Goal: Task Accomplishment & Management: Complete application form

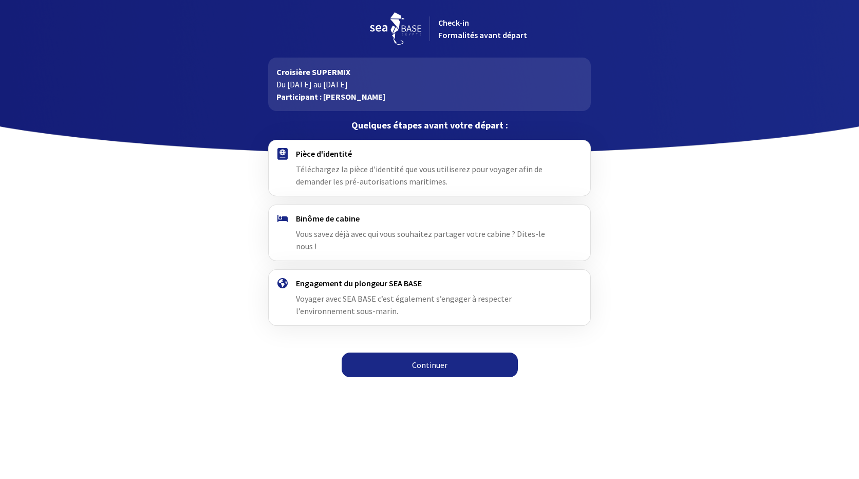
click at [431, 355] on link "Continuer" at bounding box center [430, 364] width 176 height 25
click at [419, 352] on link "Continuer" at bounding box center [430, 364] width 176 height 25
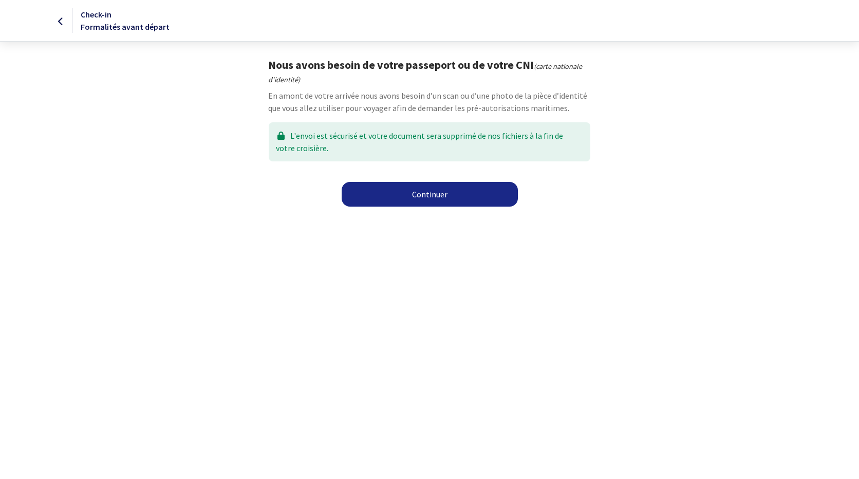
click at [421, 194] on link "Continuer" at bounding box center [430, 194] width 176 height 25
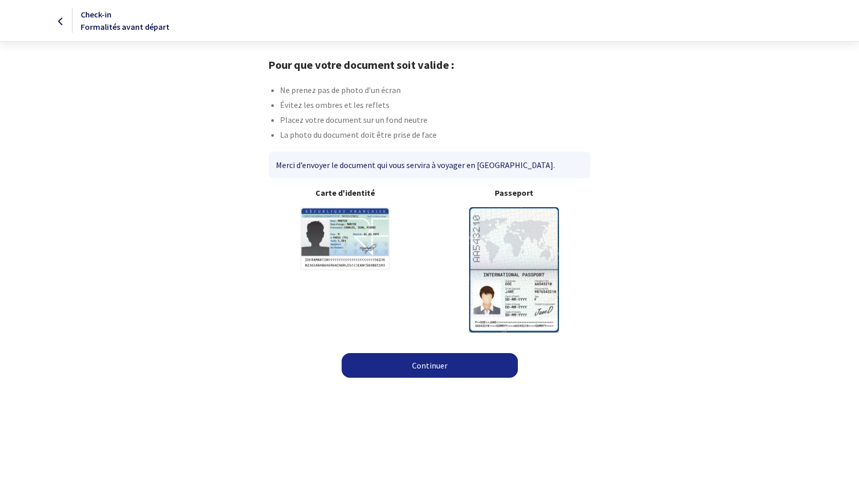
click at [423, 361] on link "Continuer" at bounding box center [430, 365] width 176 height 25
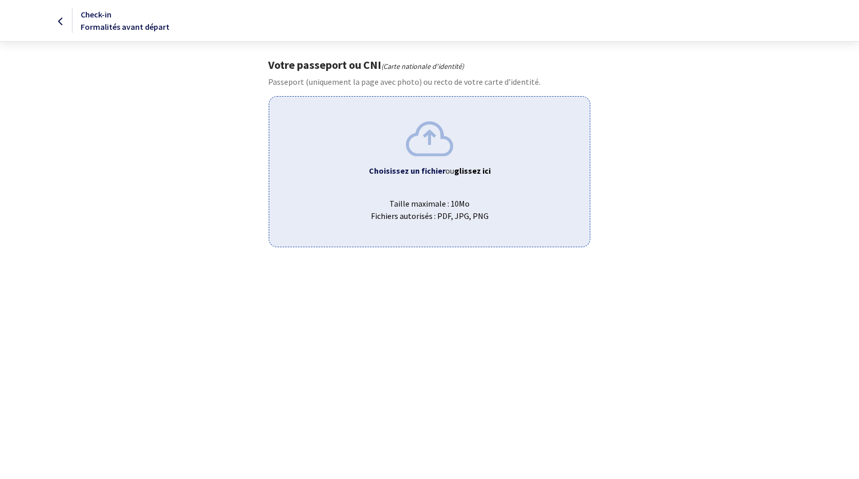
drag, startPoint x: 356, startPoint y: 142, endPoint x: 793, endPoint y: 99, distance: 438.7
click at [793, 99] on body "Check-in Formalités avant départ Votre passeport ou CNI (Carte nationale d'iden…" at bounding box center [429, 123] width 859 height 247
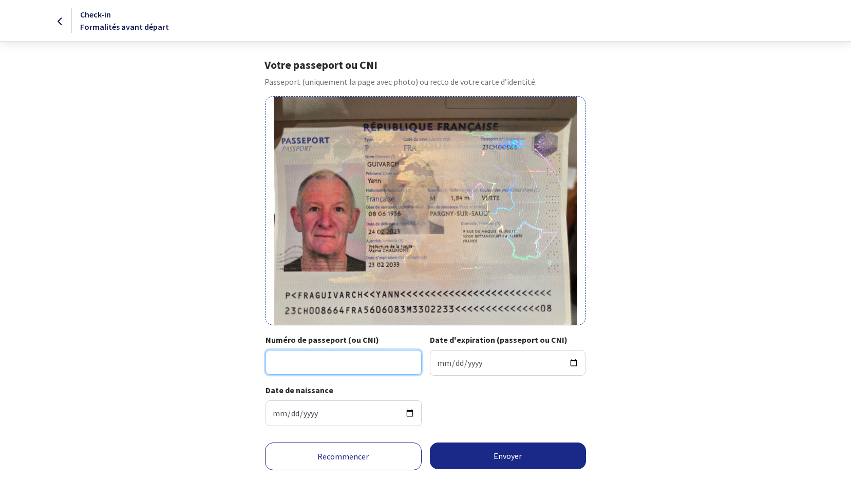
click at [289, 361] on input "Numéro de passeport (ou CNI)" at bounding box center [344, 362] width 156 height 25
type input "23CH00866"
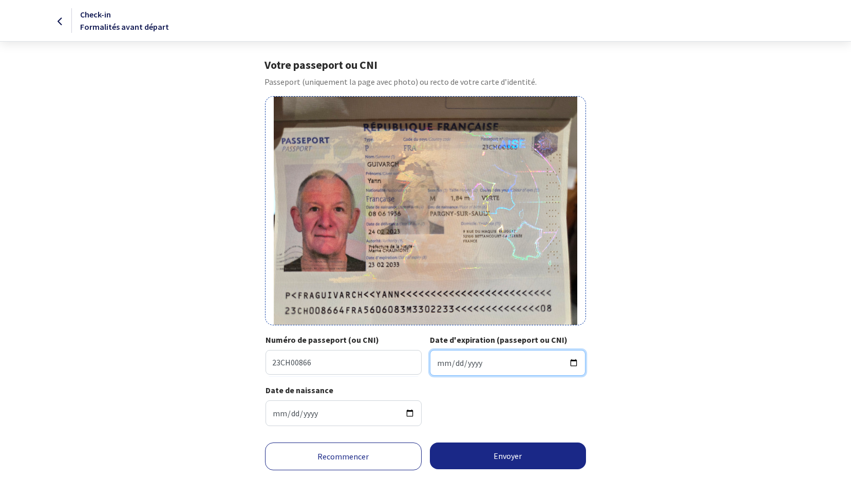
click at [443, 360] on input "Date d'expiration (passeport ou CNI)" at bounding box center [508, 363] width 156 height 26
type input "2033-02-23"
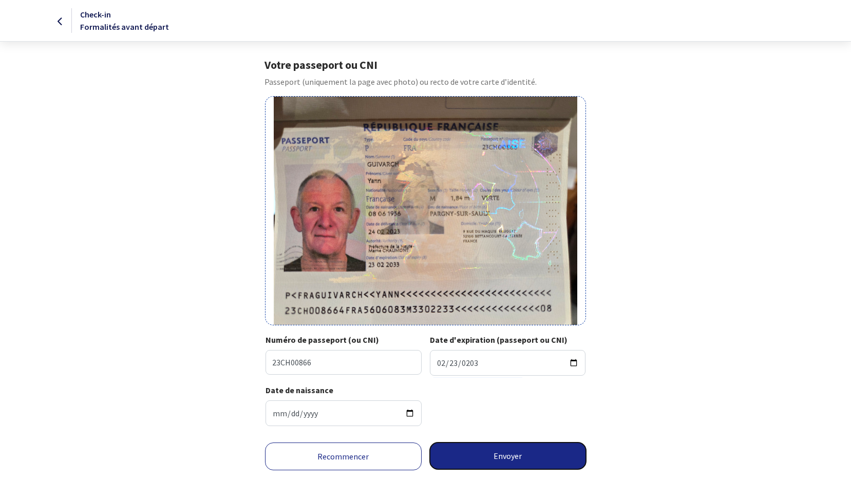
click at [504, 455] on button "Envoyer" at bounding box center [508, 455] width 157 height 27
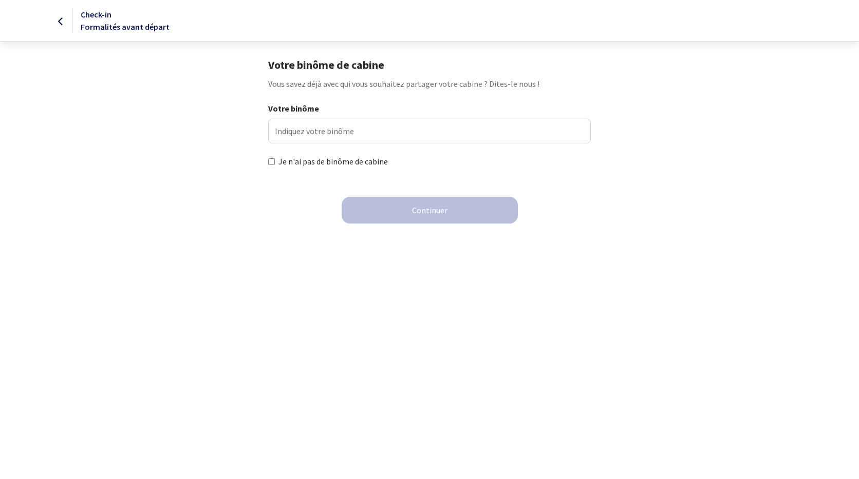
click at [235, 236] on html "Check-in Formalités avant départ Votre binôme de cabine Vous savez déjà avec qu…" at bounding box center [429, 118] width 859 height 236
click at [272, 161] on input "Je n'ai pas de binôme de cabine" at bounding box center [271, 161] width 7 height 7
checkbox input "true"
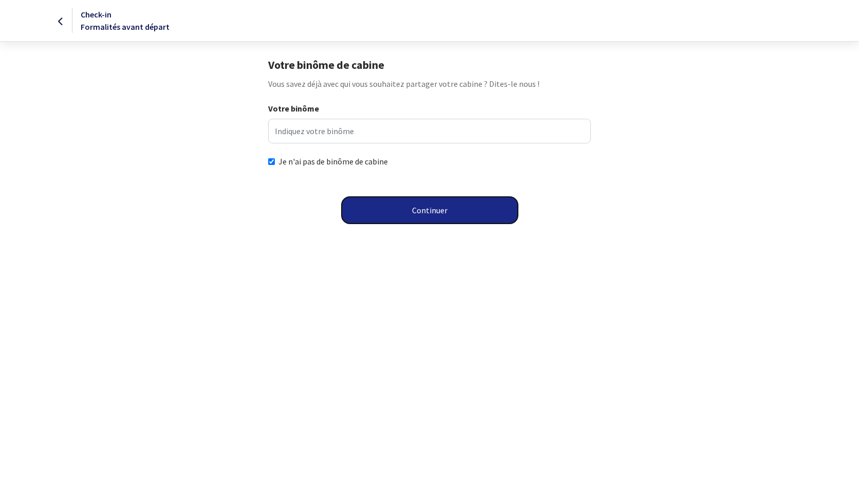
click at [429, 207] on button "Continuer" at bounding box center [430, 210] width 176 height 27
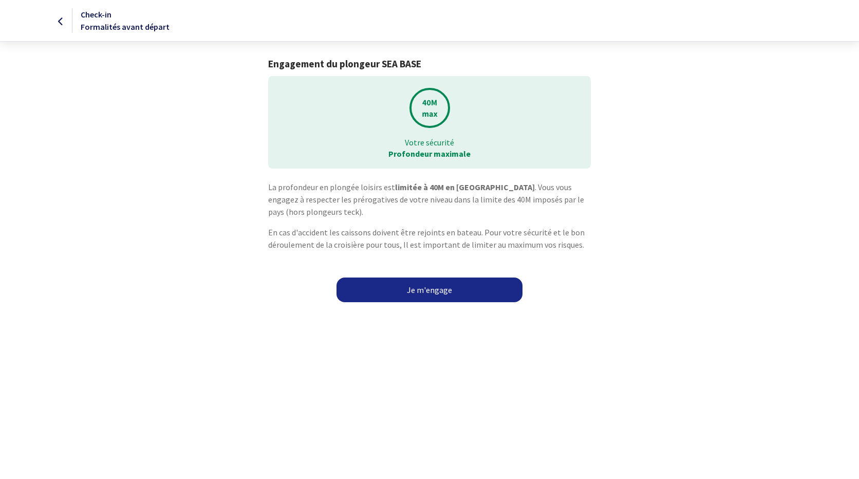
click at [431, 291] on link "Je m'engage" at bounding box center [429, 289] width 186 height 25
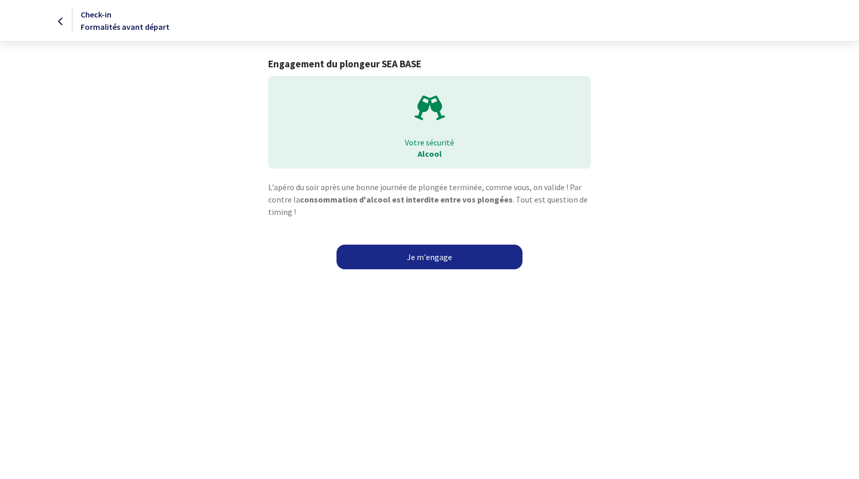
click at [437, 257] on link "Je m'engage" at bounding box center [429, 256] width 186 height 25
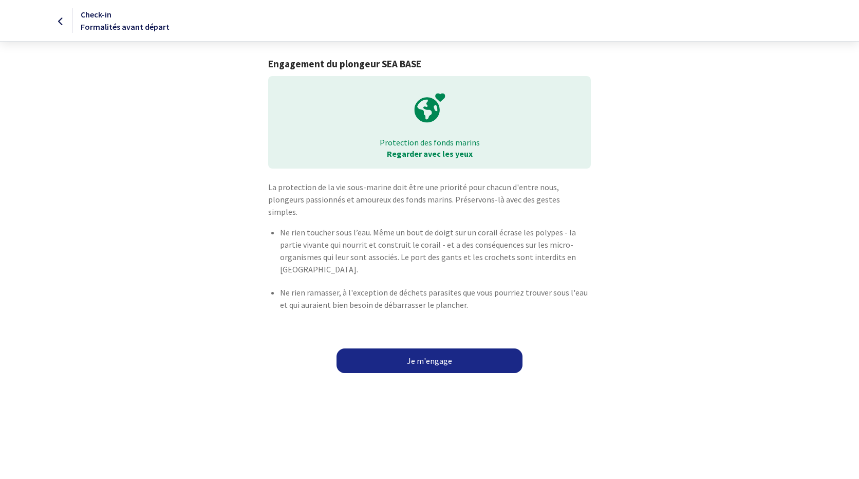
click at [427, 348] on link "Je m'engage" at bounding box center [429, 360] width 186 height 25
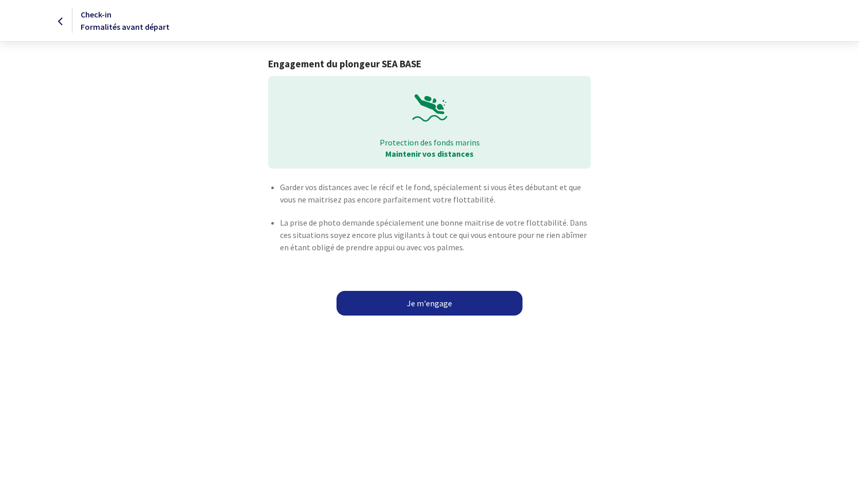
click at [425, 303] on link "Je m'engage" at bounding box center [429, 303] width 186 height 25
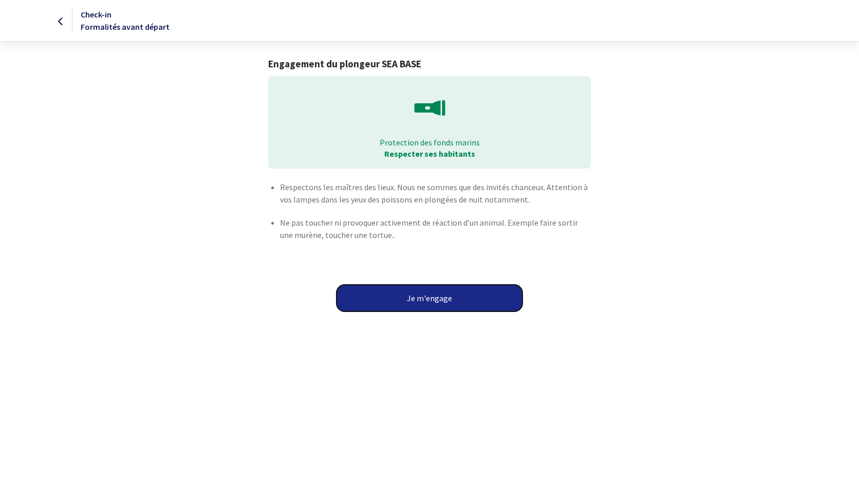
click at [422, 296] on button "Je m'engage" at bounding box center [429, 298] width 186 height 27
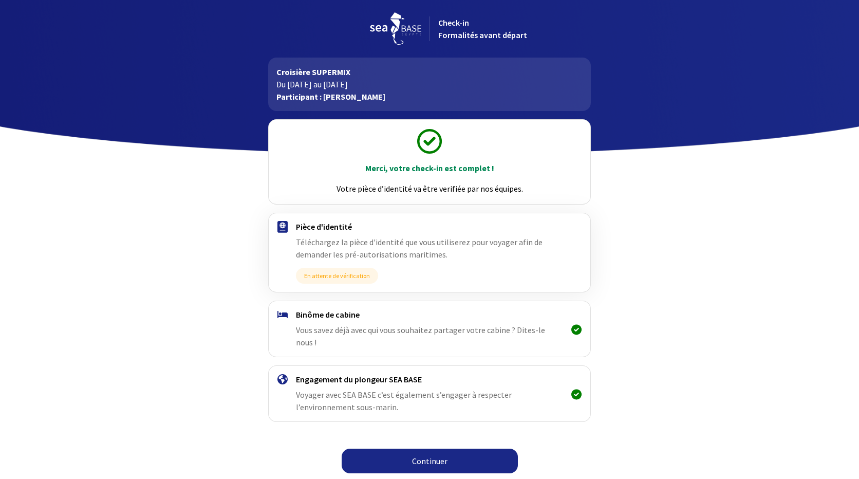
click at [432, 451] on link "Continuer" at bounding box center [430, 460] width 176 height 25
click at [437, 448] on link "Continuer" at bounding box center [430, 460] width 176 height 25
click at [427, 448] on link "Continuer" at bounding box center [430, 460] width 176 height 25
